Goal: Task Accomplishment & Management: Manage account settings

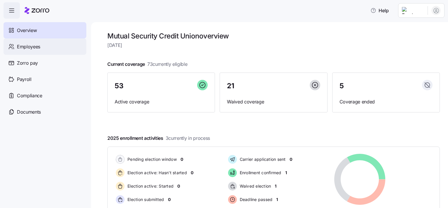
click at [59, 49] on div "Employees" at bounding box center [44, 46] width 83 height 16
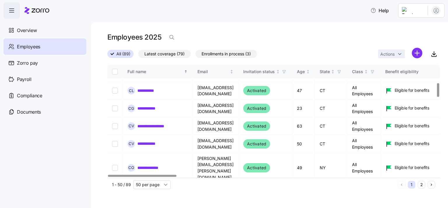
scroll to position [178, 0]
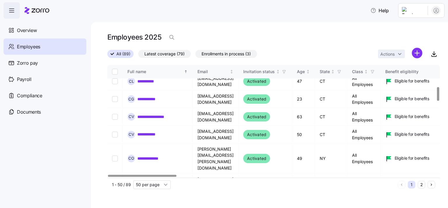
click at [439, 98] on div at bounding box center [438, 94] width 2 height 14
click at [421, 184] on button "2" at bounding box center [422, 185] width 8 height 8
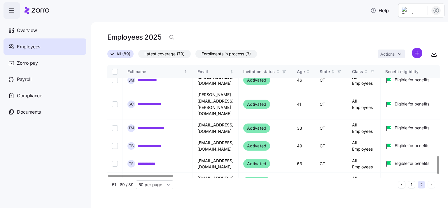
scroll to position [589, 0]
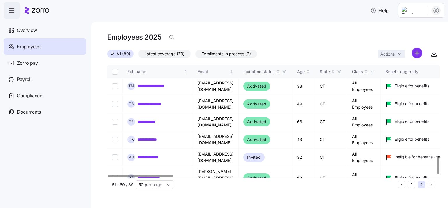
click at [439, 174] on div at bounding box center [438, 165] width 2 height 17
click at [166, 175] on link "**********" at bounding box center [155, 178] width 36 height 6
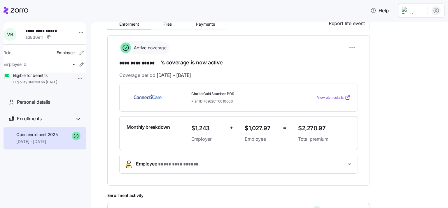
scroll to position [117, 0]
